Goal: Task Accomplishment & Management: Use online tool/utility

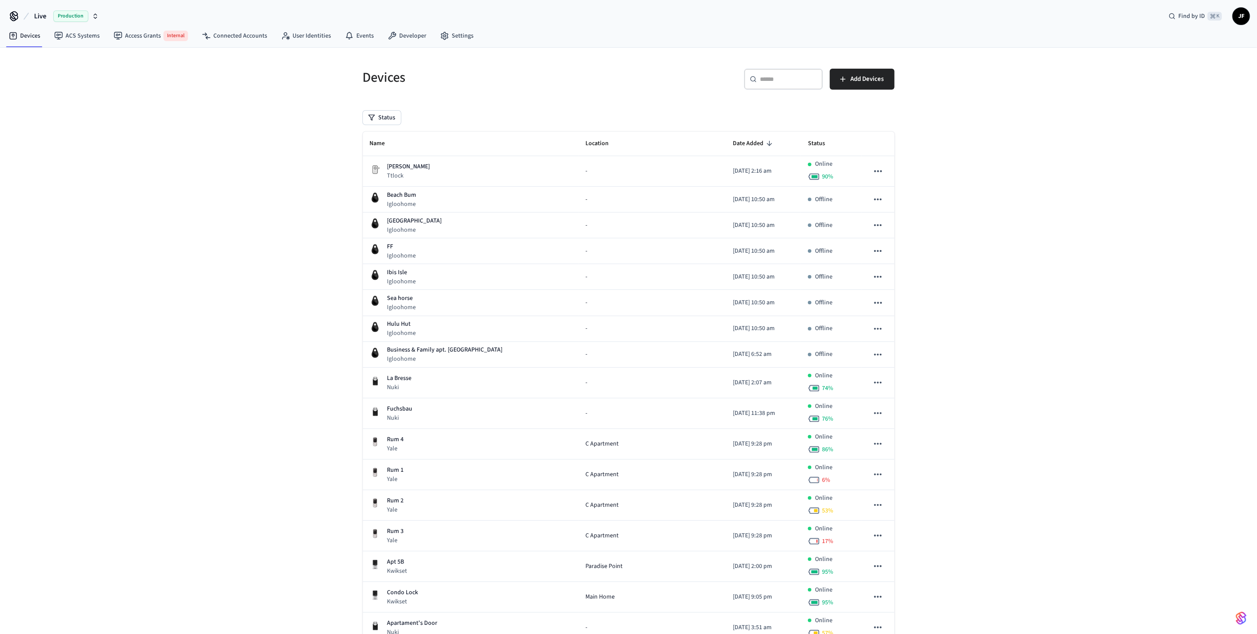
click at [40, 15] on span "Live" at bounding box center [40, 16] width 12 height 10
type input "*******"
click at [50, 52] on span "Demo Sandbox" at bounding box center [31, 56] width 41 height 9
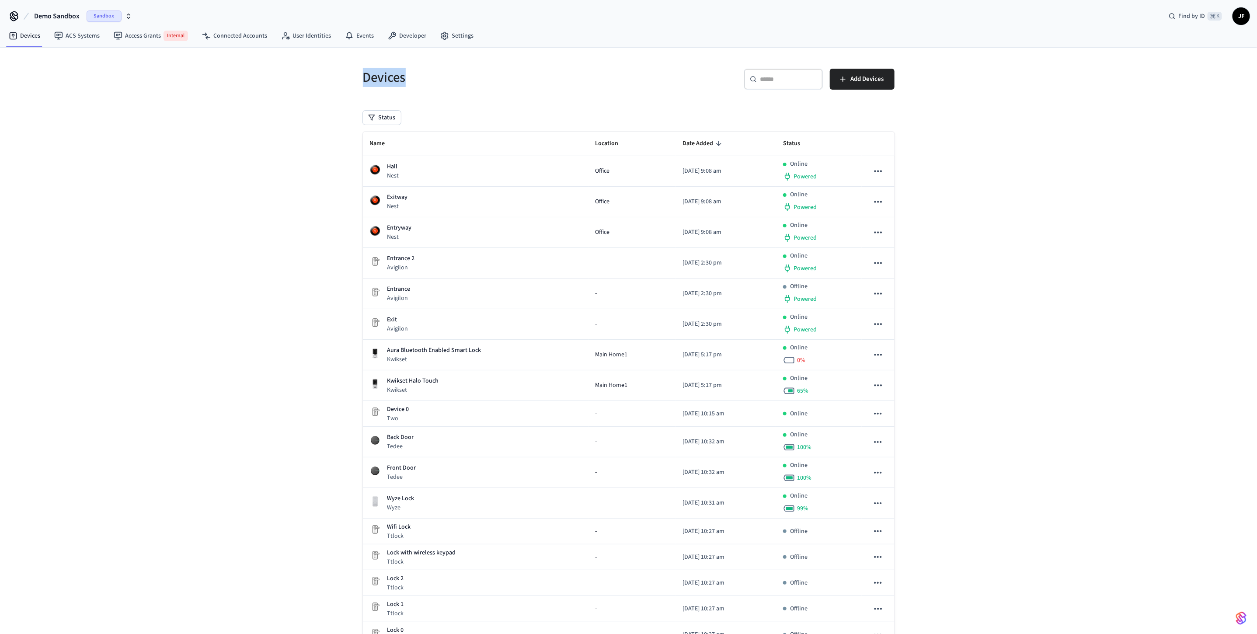
drag, startPoint x: 362, startPoint y: 74, endPoint x: 430, endPoint y: 78, distance: 67.9
click at [430, 78] on h5 "Devices" at bounding box center [493, 78] width 261 height 18
click at [61, 36] on icon at bounding box center [58, 35] width 9 height 9
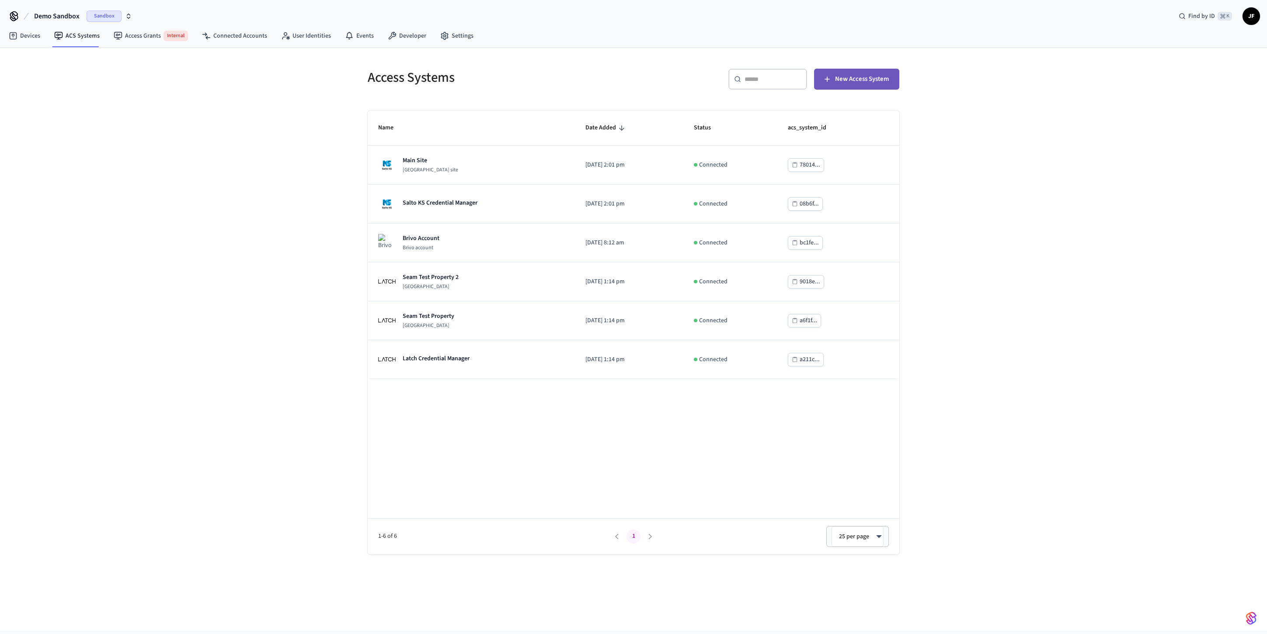
click at [863, 82] on span "New Access System" at bounding box center [862, 78] width 54 height 11
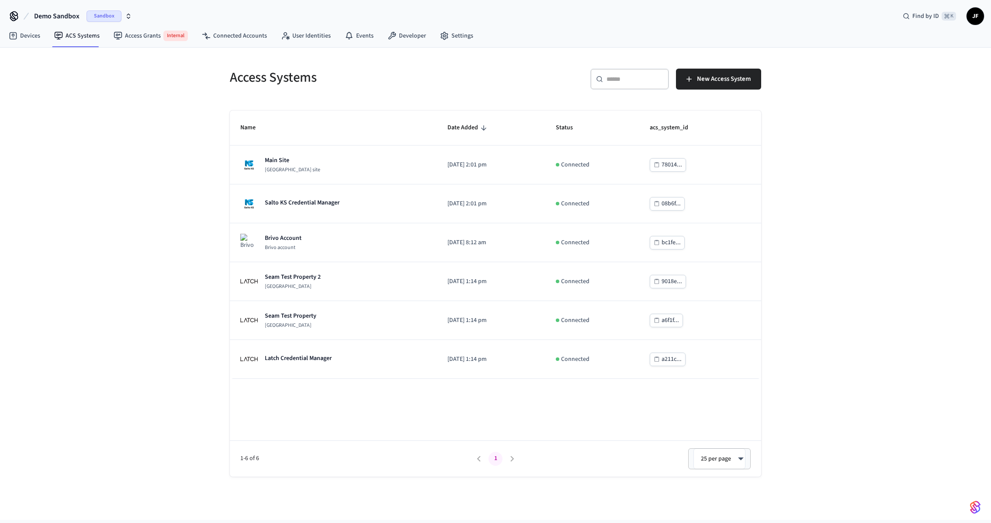
click at [886, 193] on div "Access Systems ​ ​ New Access System Name Date Added Status acs_system_id Main …" at bounding box center [495, 284] width 991 height 473
